Goal: Participate in discussion: Engage in conversation with other users on a specific topic

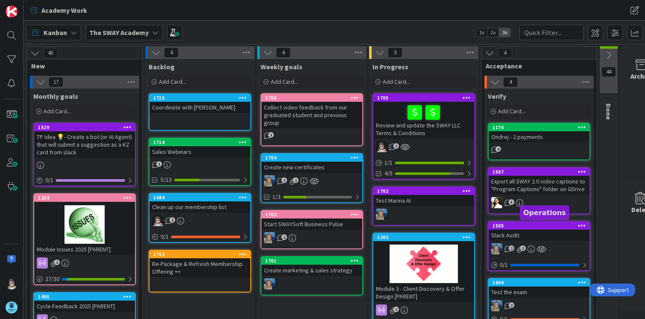
click at [540, 227] on div "1505" at bounding box center [541, 226] width 97 height 6
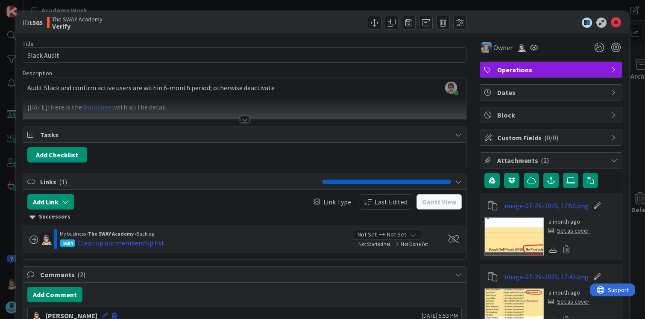
click at [241, 123] on div "Title 11 / 128 Slack Audit Description [PERSON_NAME] just joined Audit Slack an…" at bounding box center [245, 280] width 444 height 494
click at [241, 119] on div at bounding box center [244, 119] width 9 height 7
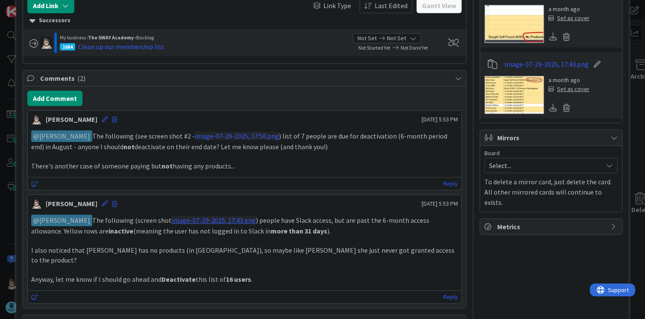
scroll to position [213, 0]
click at [47, 95] on button "Add Comment" at bounding box center [54, 97] width 55 height 15
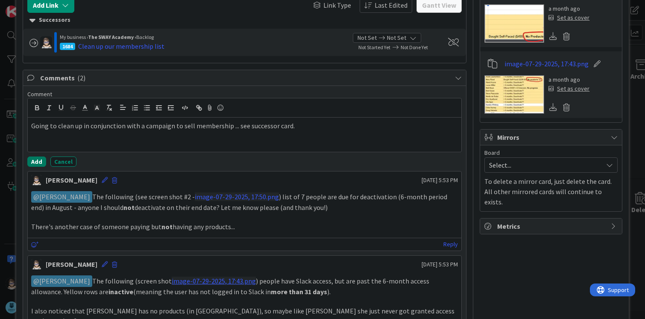
click at [36, 160] on button "Add" at bounding box center [36, 161] width 19 height 10
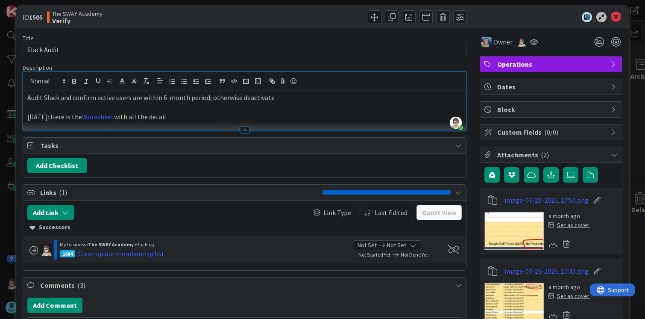
scroll to position [0, 0]
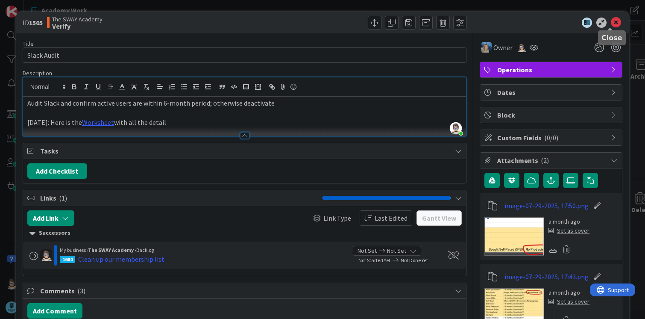
click at [611, 23] on icon at bounding box center [616, 23] width 10 height 10
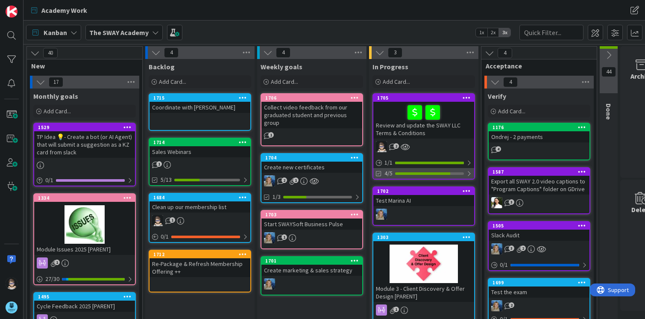
click at [469, 174] on div at bounding box center [469, 173] width 5 height 7
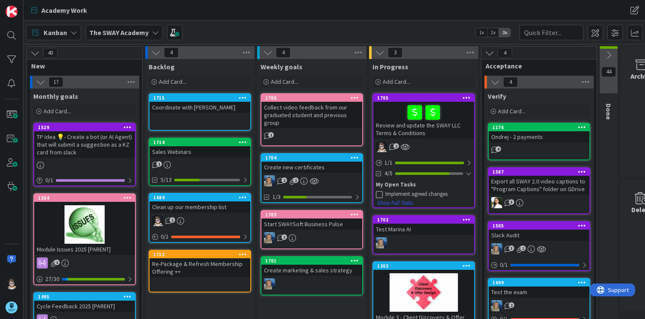
click at [429, 150] on div "2" at bounding box center [424, 146] width 101 height 11
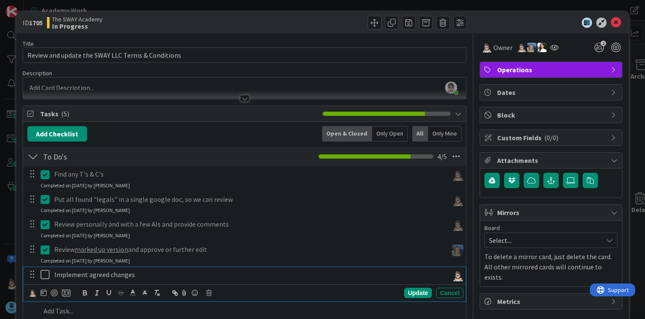
click at [47, 275] on icon at bounding box center [45, 274] width 9 height 10
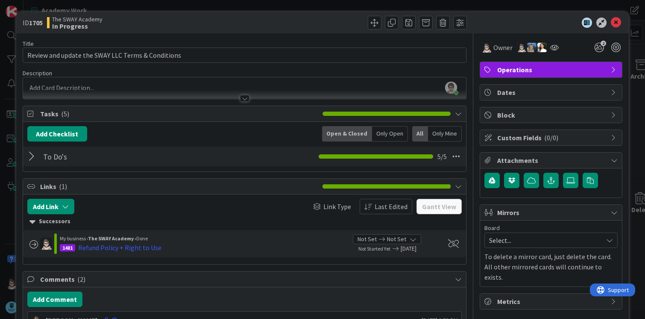
click at [29, 156] on div at bounding box center [32, 156] width 11 height 15
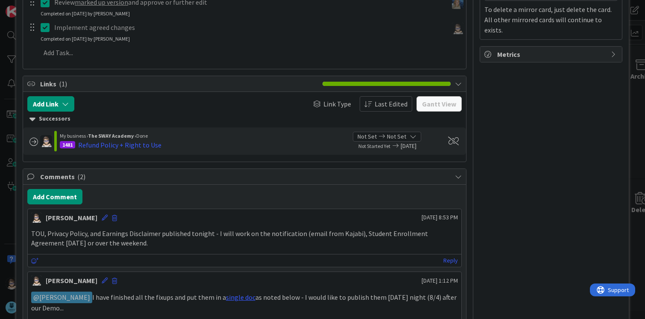
scroll to position [247, 0]
click at [60, 195] on button "Add Comment" at bounding box center [54, 195] width 55 height 15
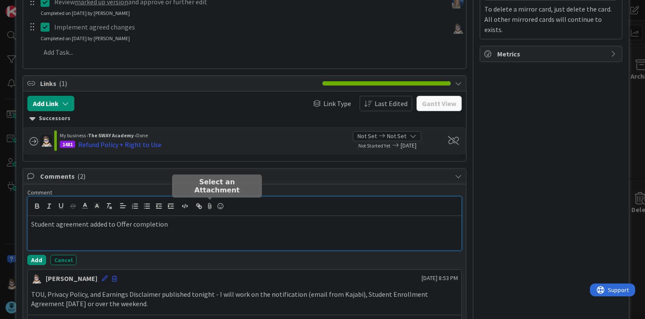
click at [208, 206] on icon at bounding box center [210, 206] width 10 height 12
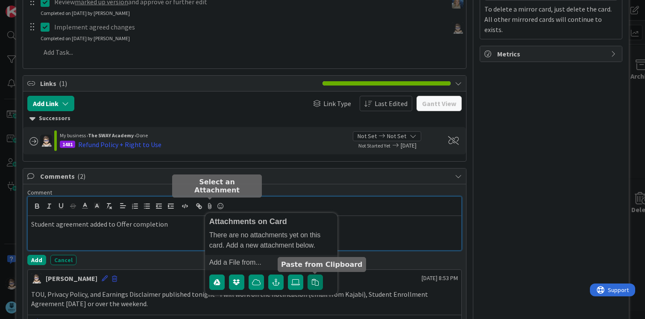
click at [316, 286] on button "button" at bounding box center [315, 281] width 15 height 15
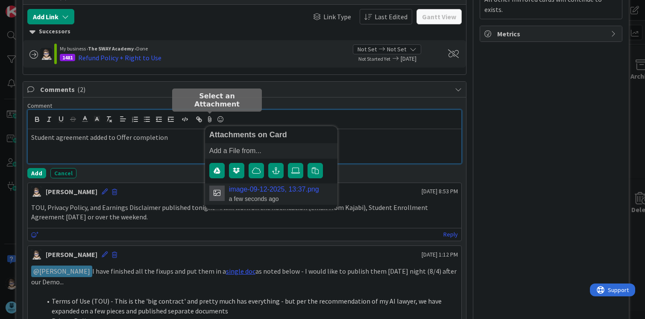
scroll to position [333, 0]
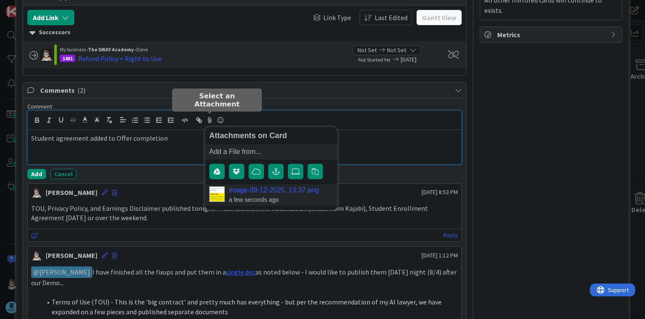
click at [241, 190] on link "image-09-12-2025, 13:37.png" at bounding box center [274, 190] width 90 height 8
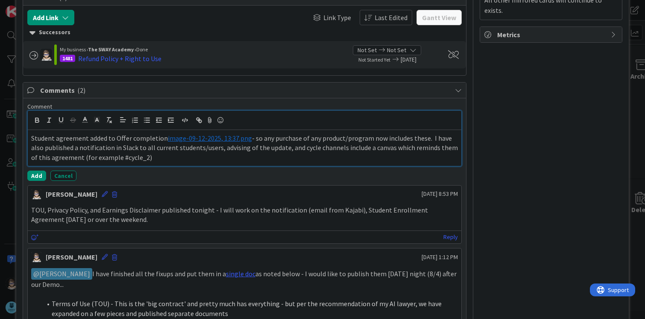
drag, startPoint x: 121, startPoint y: 155, endPoint x: 143, endPoint y: 157, distance: 22.4
click at [143, 157] on p "Student agreement added to Offer completion ﻿ image-09-12-2025, 13:37.png ﻿ - s…" at bounding box center [244, 147] width 427 height 29
click at [198, 122] on icon "button" at bounding box center [199, 120] width 8 height 8
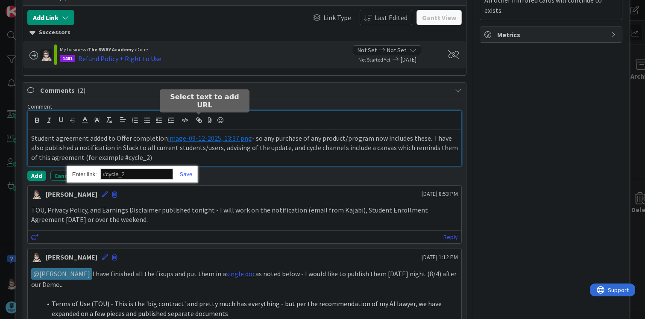
paste input "[URL][DOMAIN_NAME]"
type input "[URL][DOMAIN_NAME]"
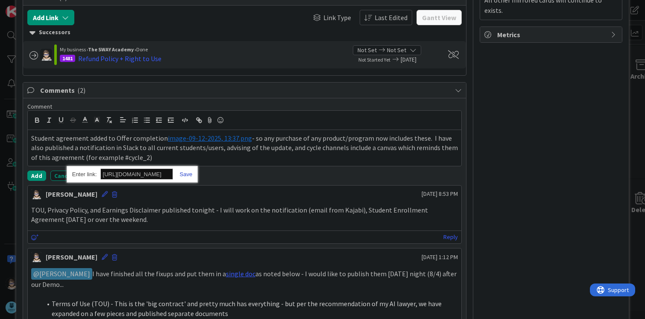
scroll to position [0, 0]
click at [185, 174] on link at bounding box center [183, 174] width 20 height 6
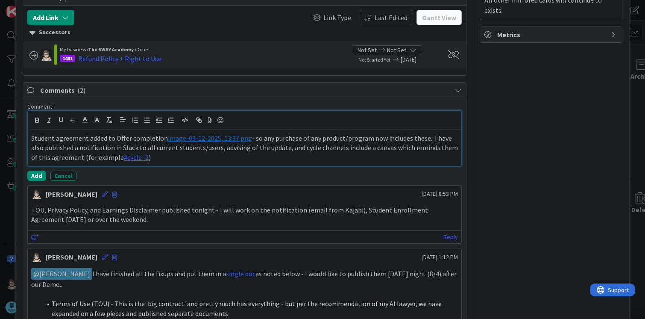
click at [184, 153] on p "Student agreement added to Offer completion ﻿ image-09-12-2025, 13:37.png ﻿ - s…" at bounding box center [244, 147] width 427 height 29
click at [118, 157] on p "Student agreement added to Offer completion ﻿ image-09-12-2025, 13:37.png ﻿ - s…" at bounding box center [244, 147] width 427 height 29
click at [90, 154] on p "Student agreement added to Offer completion ﻿ image-09-12-2025, 13:37.png ﻿ - s…" at bounding box center [244, 147] width 427 height 29
